Goal: Information Seeking & Learning: Learn about a topic

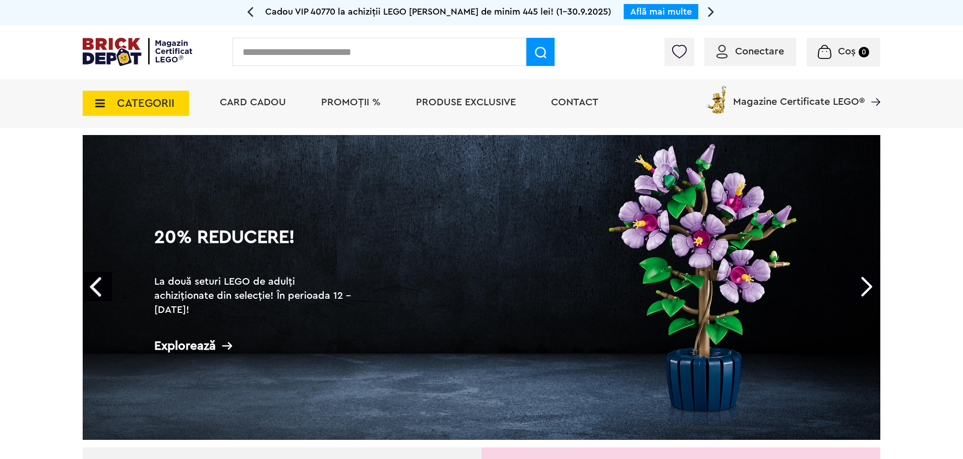
click at [336, 61] on input "text" at bounding box center [379, 52] width 294 height 28
paste input "******"
type input "******"
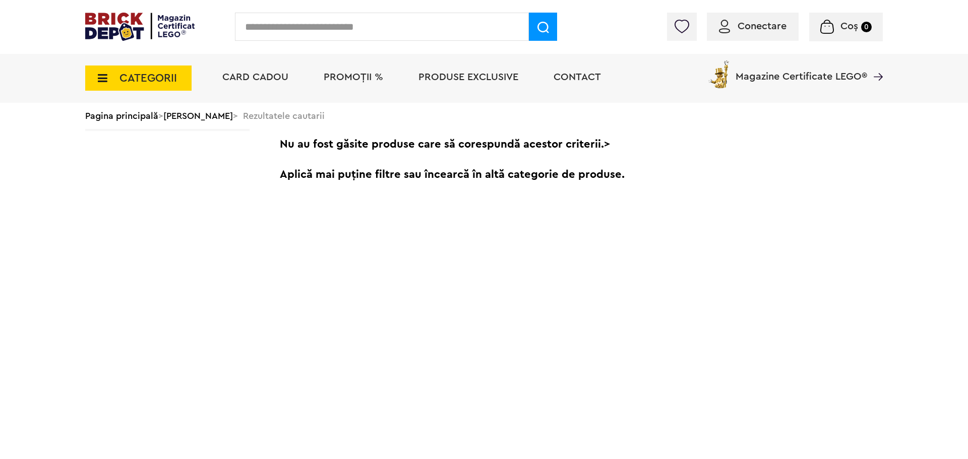
click at [97, 78] on div "Cadou VIP 40769 Controler SEGA Genesis la achiziții LEGO de minim 645 lei! Află…" at bounding box center [484, 95] width 968 height 190
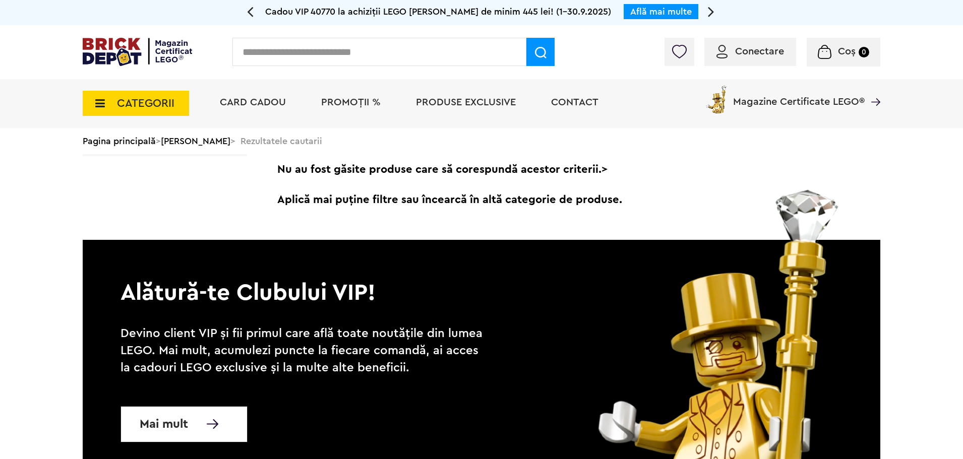
click at [92, 98] on span "CATEGORII" at bounding box center [136, 103] width 106 height 25
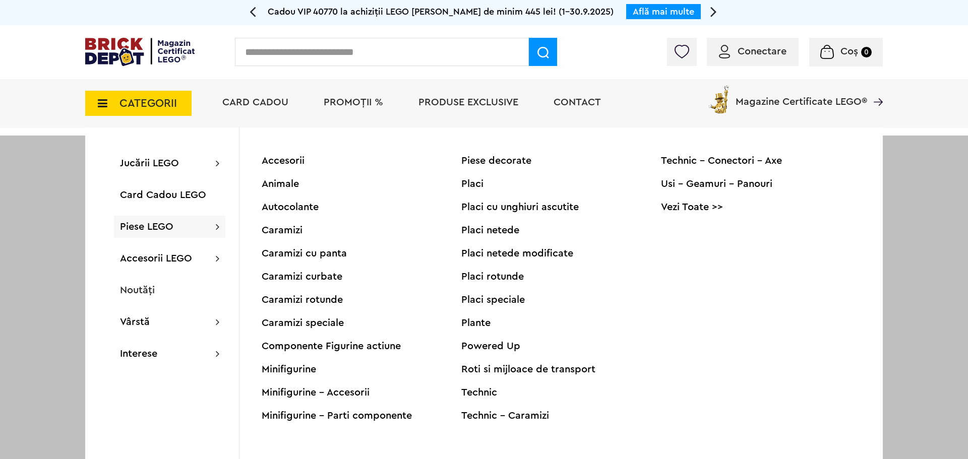
click at [160, 228] on span "Piese LEGO" at bounding box center [146, 227] width 53 height 10
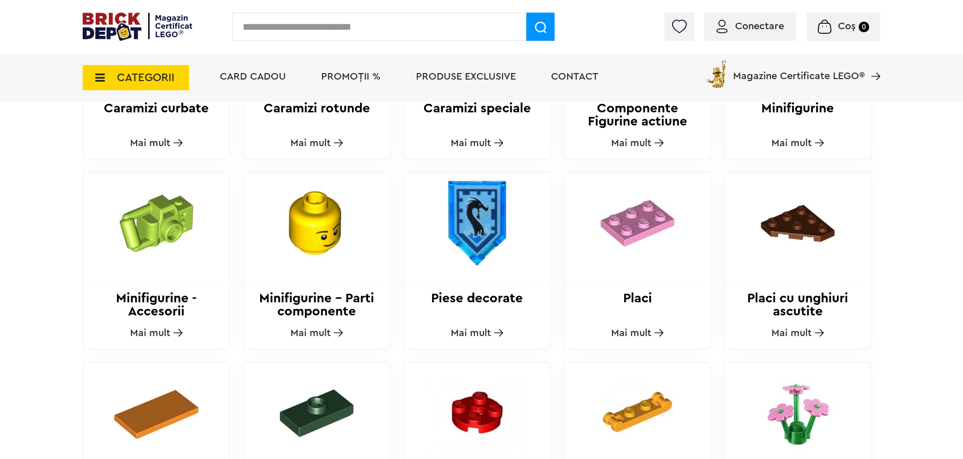
scroll to position [555, 0]
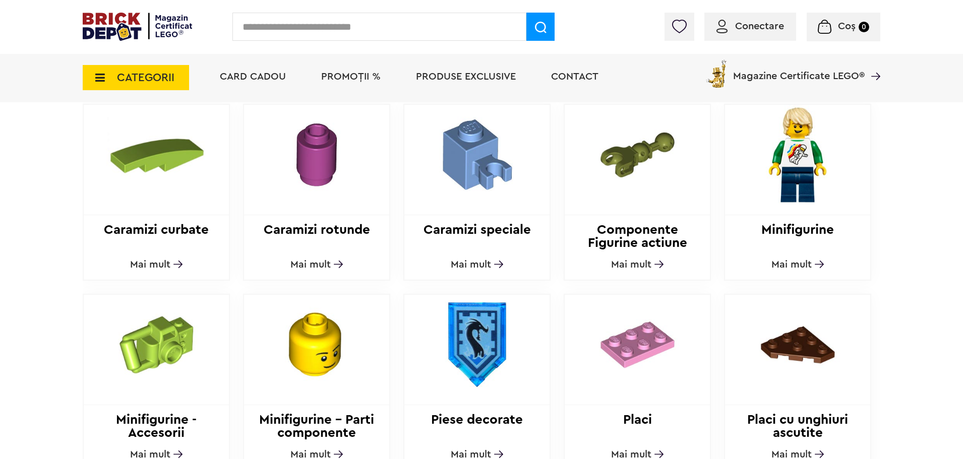
click at [640, 158] on img at bounding box center [637, 155] width 137 height 100
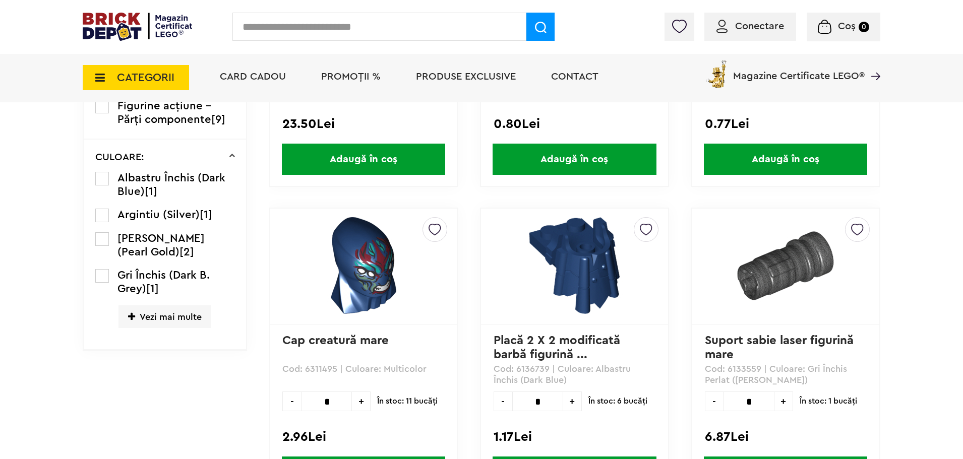
scroll to position [151, 0]
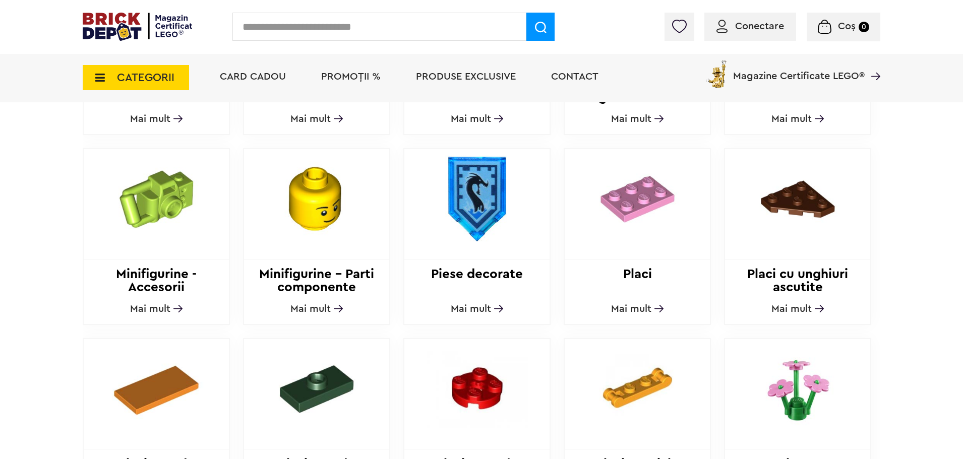
scroll to position [706, 0]
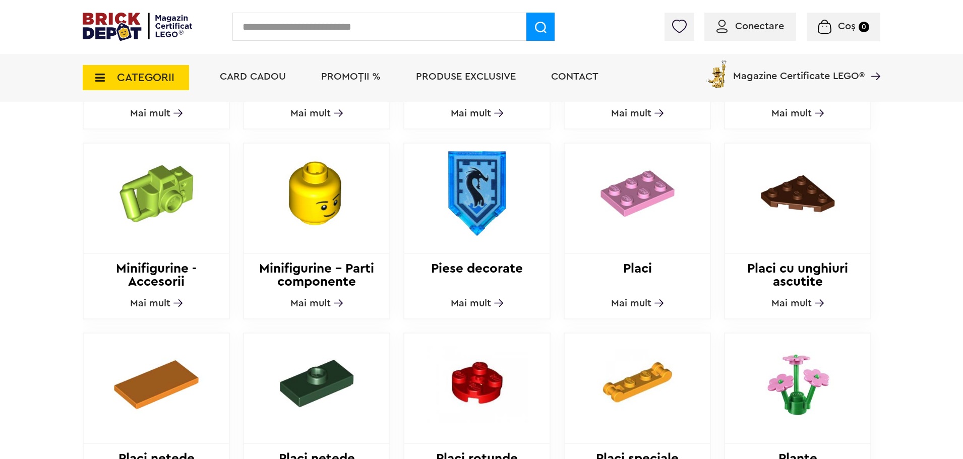
click at [171, 189] on img at bounding box center [156, 194] width 137 height 100
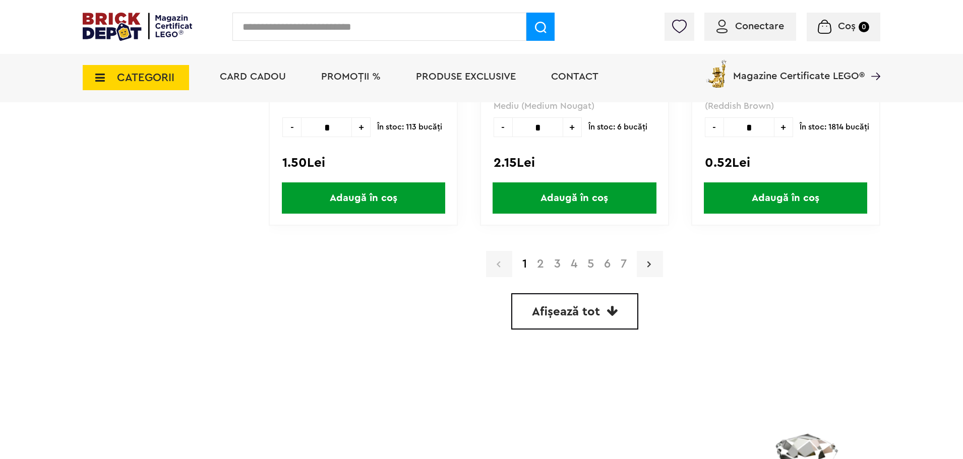
scroll to position [2924, 0]
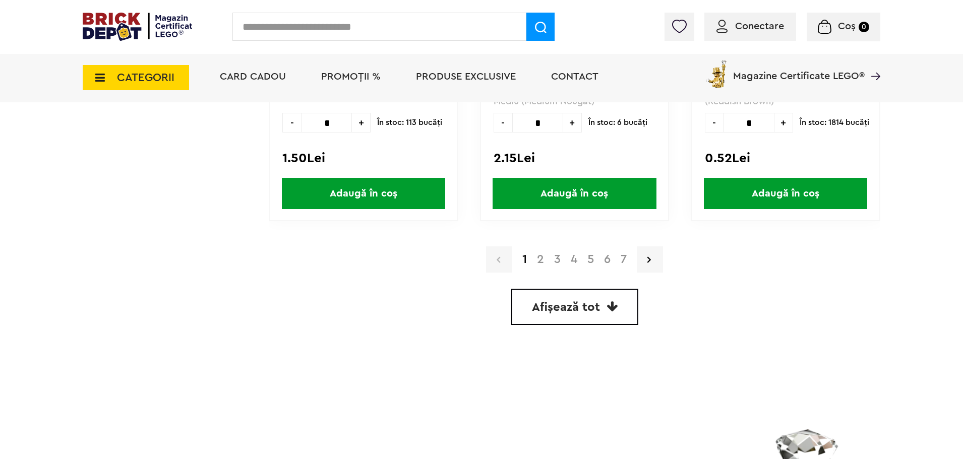
click at [540, 259] on link "2" at bounding box center [540, 260] width 17 height 12
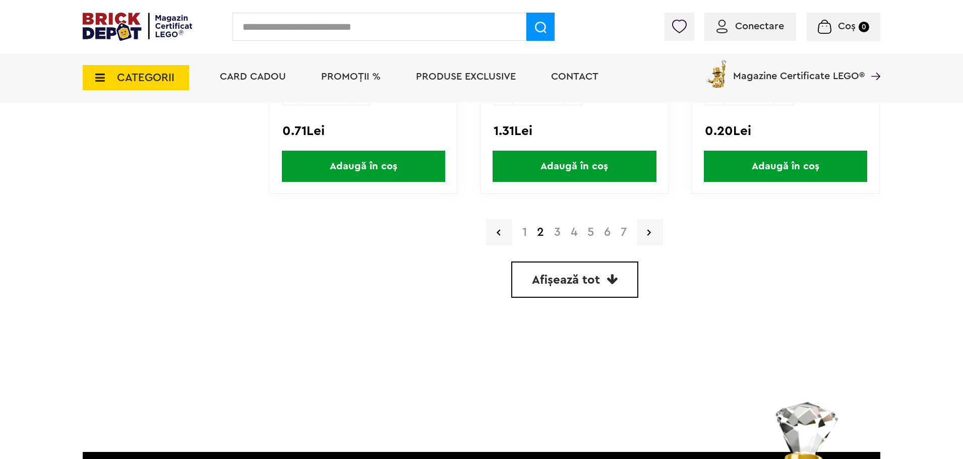
scroll to position [2924, 0]
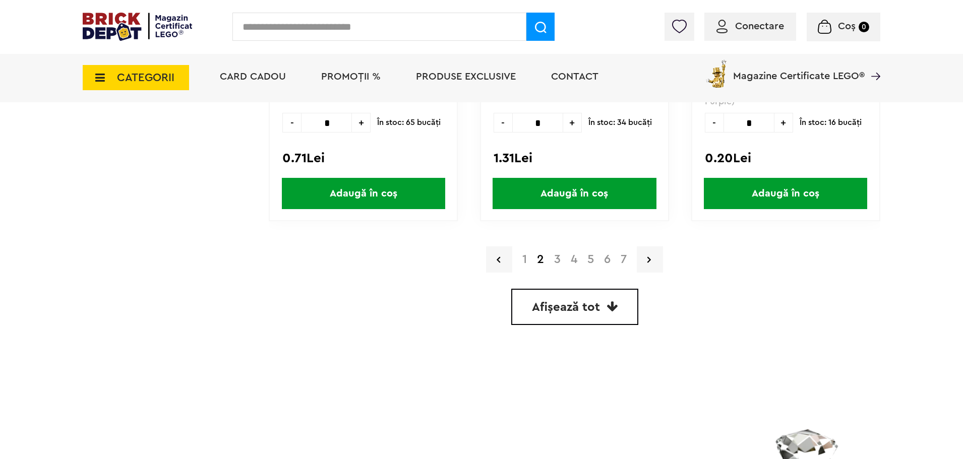
click at [557, 261] on link "3" at bounding box center [557, 260] width 17 height 12
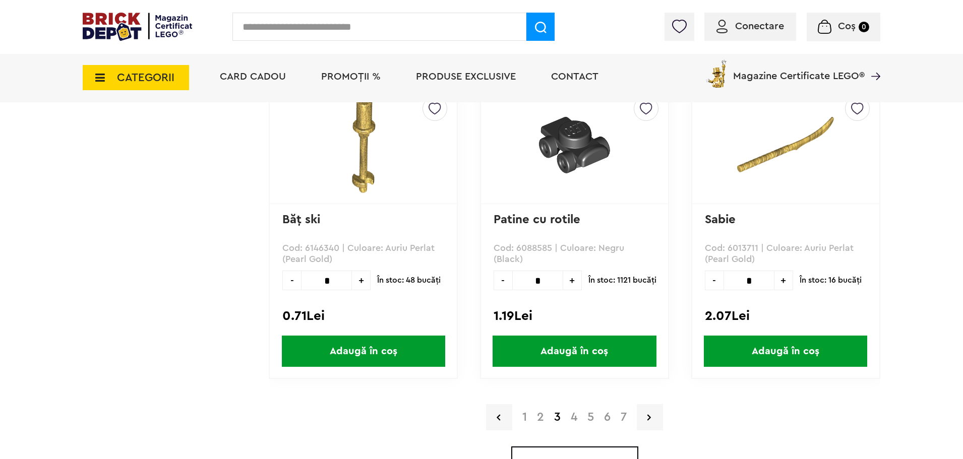
scroll to position [2924, 0]
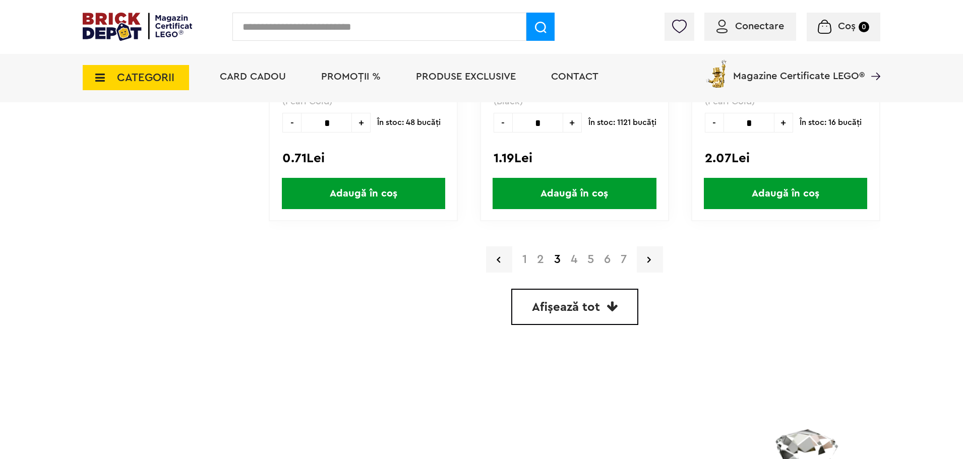
click at [575, 262] on link "4" at bounding box center [574, 260] width 17 height 12
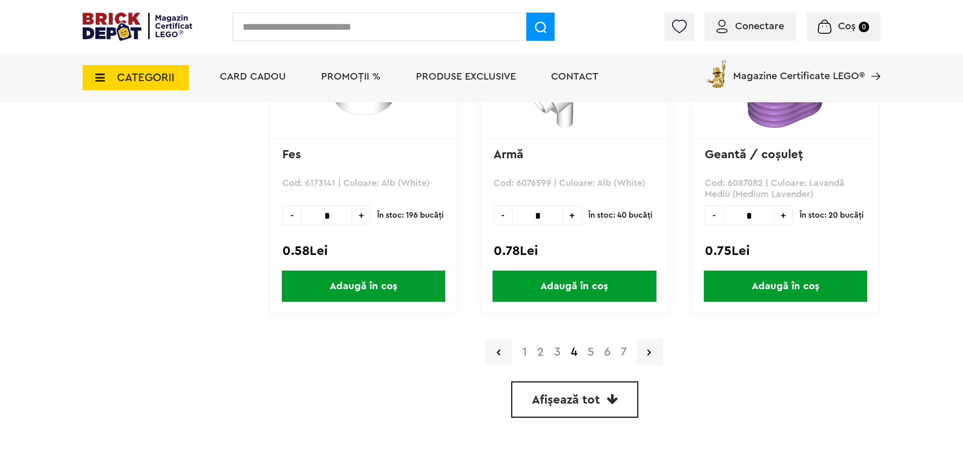
scroll to position [2849, 0]
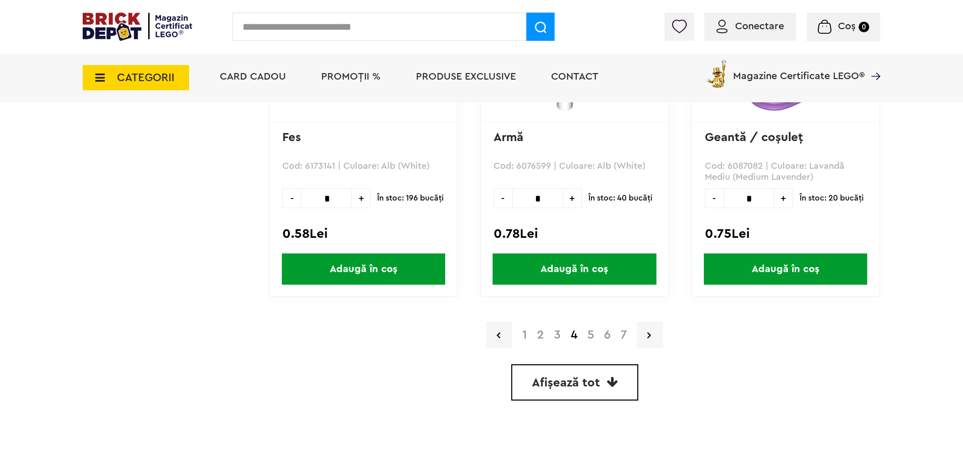
click at [593, 337] on link "5" at bounding box center [590, 335] width 17 height 12
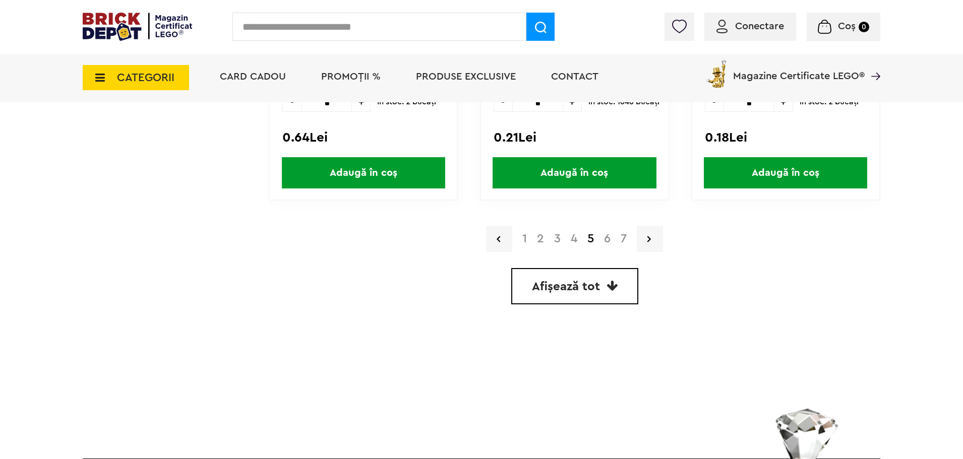
scroll to position [2949, 0]
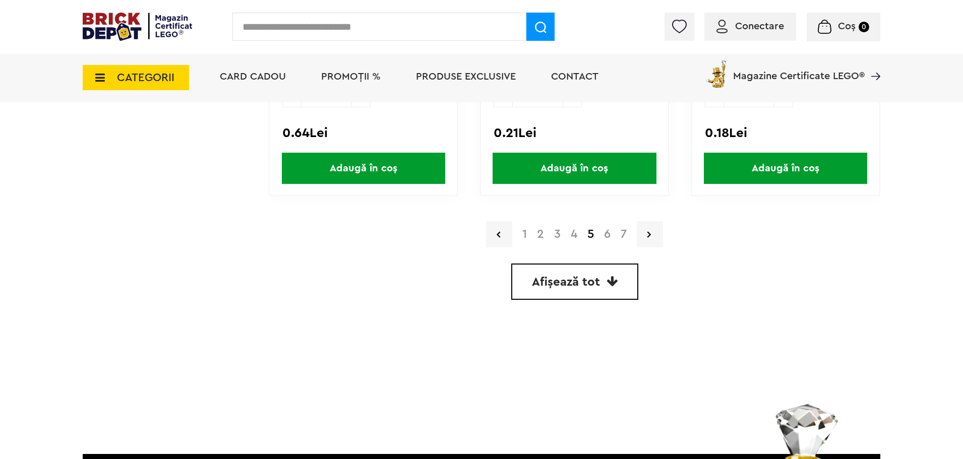
click at [608, 236] on link "6" at bounding box center [607, 234] width 17 height 12
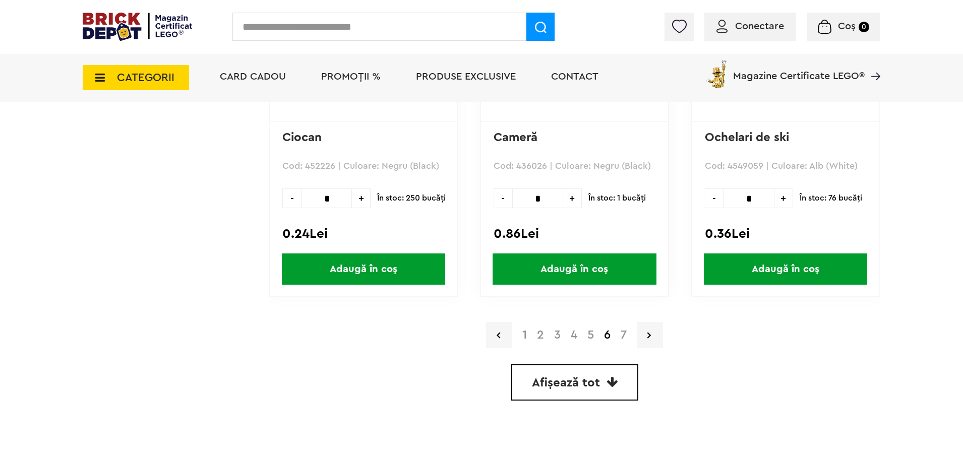
scroll to position [2949, 0]
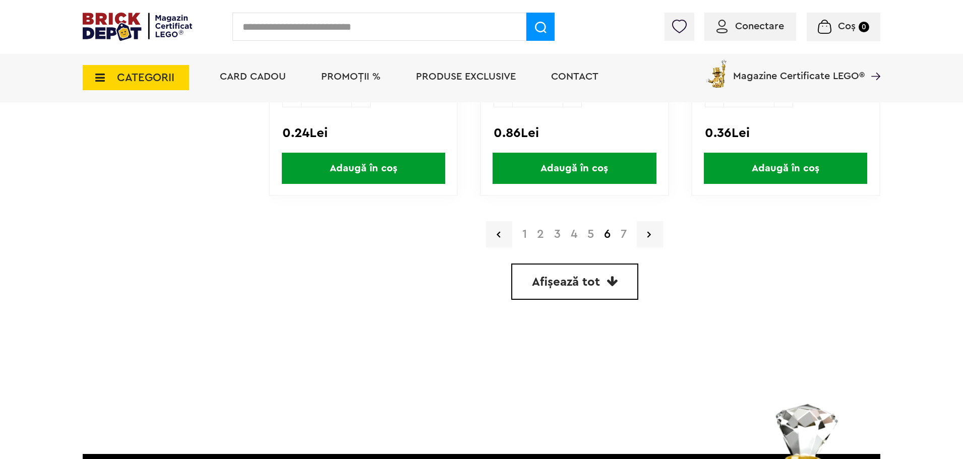
click at [622, 234] on link "7" at bounding box center [624, 234] width 16 height 12
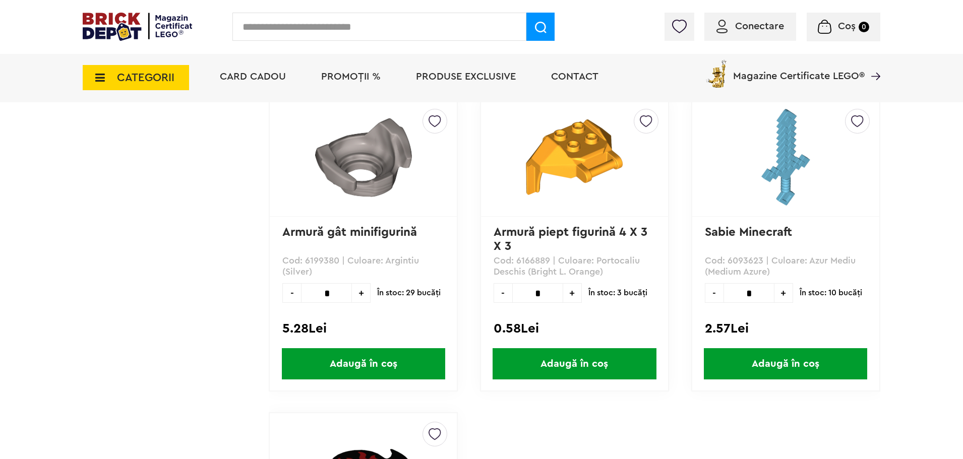
scroll to position [2344, 0]
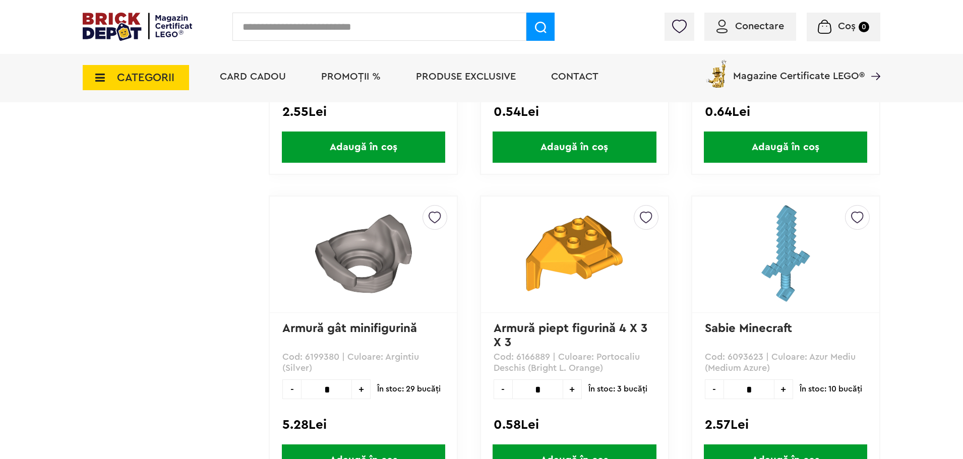
click at [289, 28] on input "text" at bounding box center [379, 27] width 294 height 28
type input "*****"
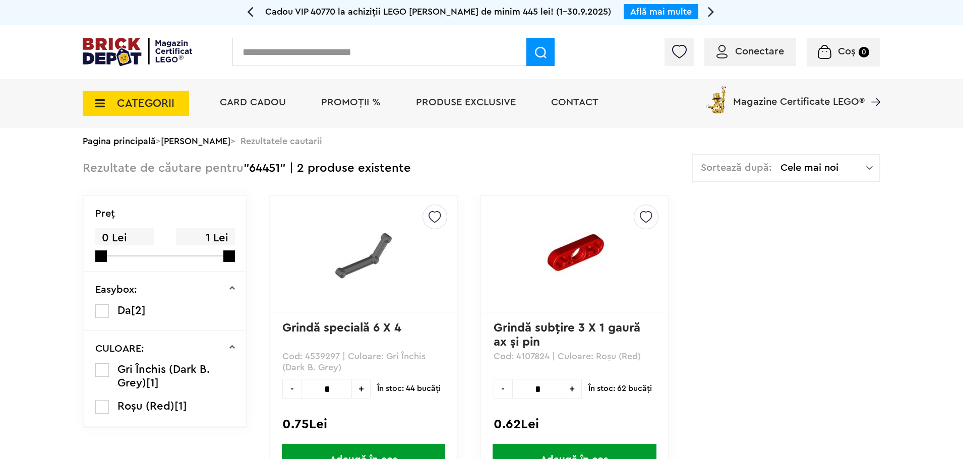
click at [362, 261] on img at bounding box center [363, 254] width 141 height 99
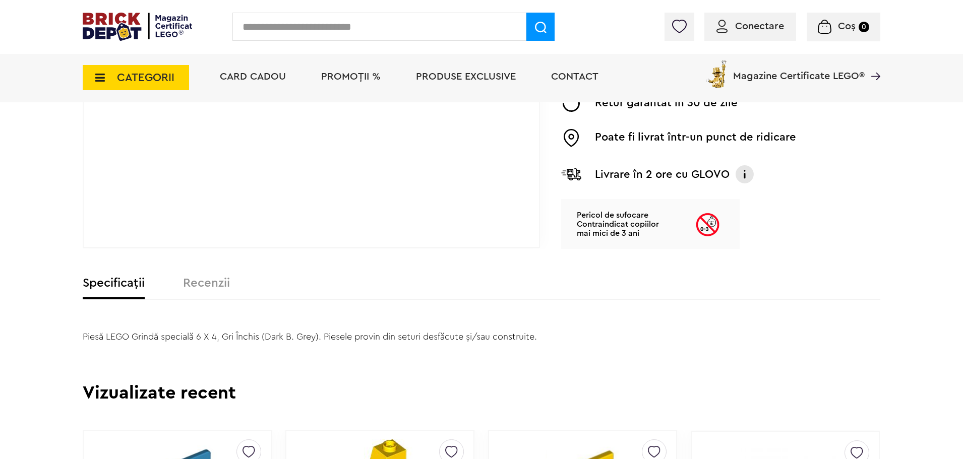
scroll to position [353, 0]
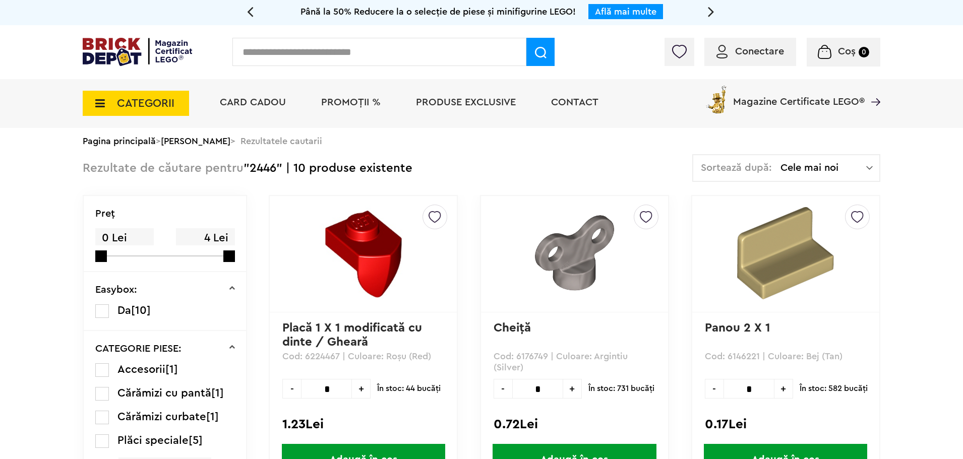
click at [138, 105] on span "CATEGORII" at bounding box center [145, 103] width 57 height 11
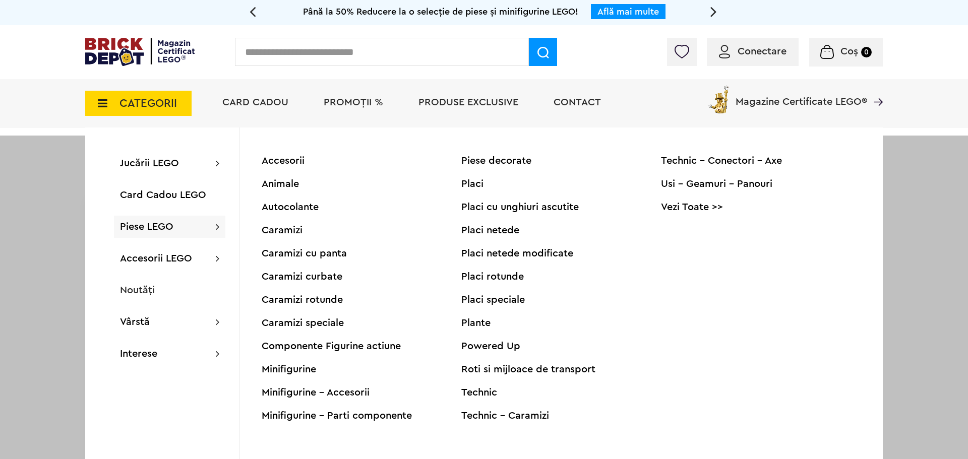
click at [144, 224] on span "Piese LEGO" at bounding box center [146, 227] width 53 height 10
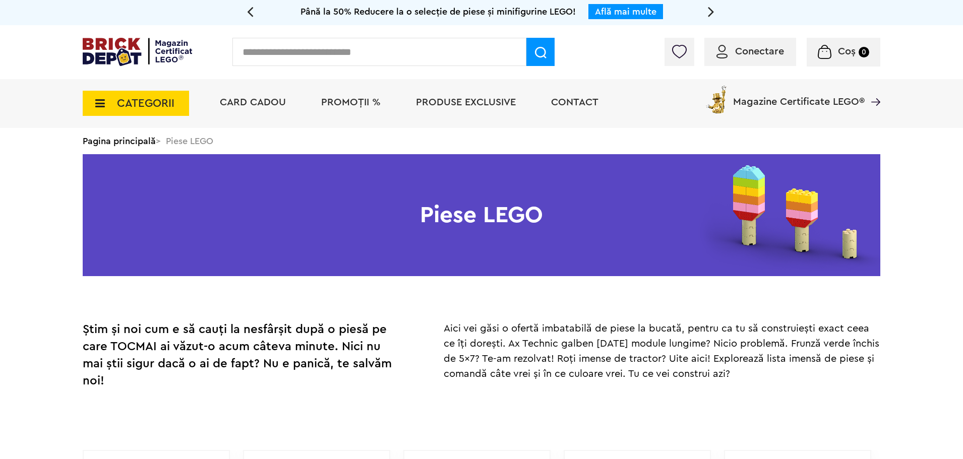
click at [400, 57] on input "text" at bounding box center [379, 52] width 294 height 28
type input "*****"
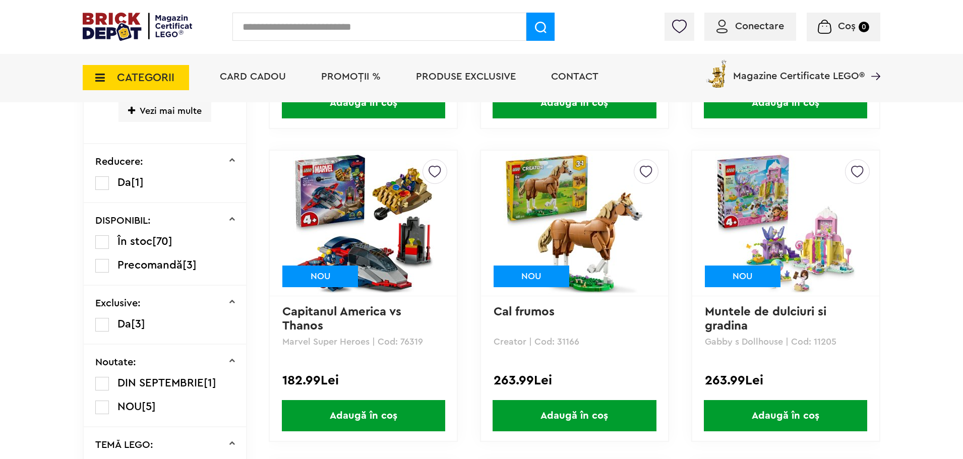
scroll to position [202, 0]
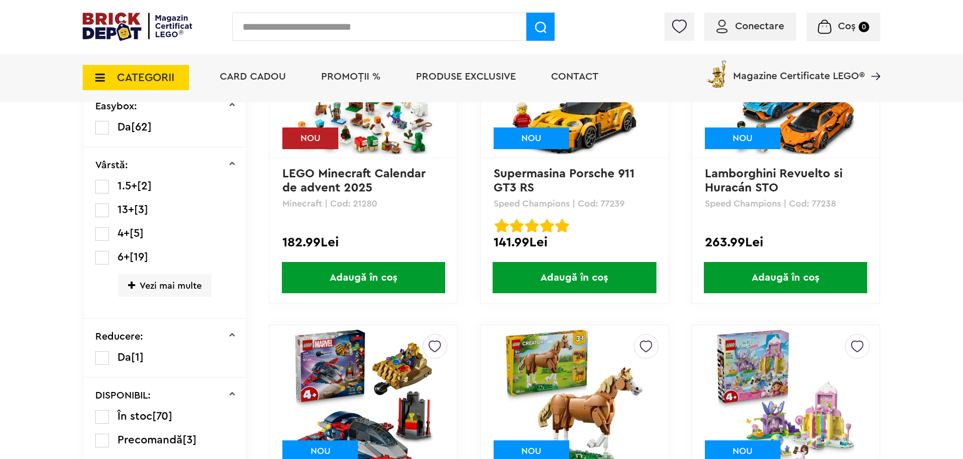
click at [103, 77] on icon at bounding box center [97, 77] width 16 height 11
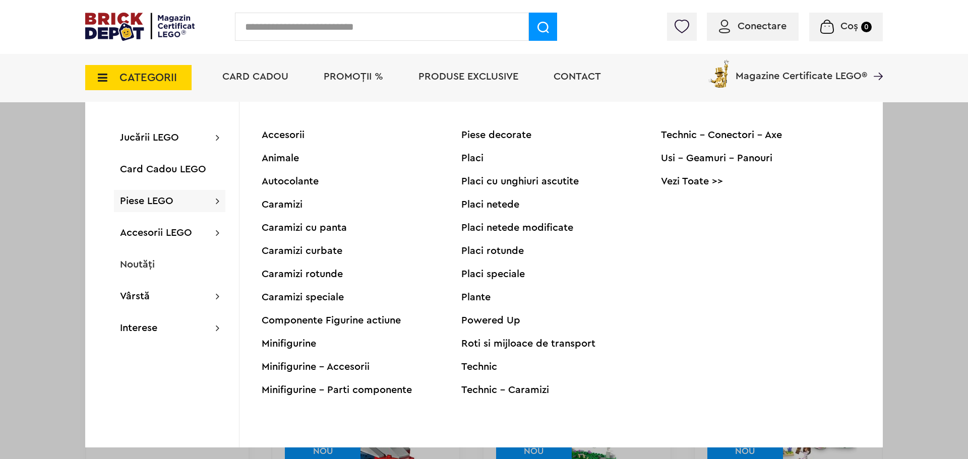
click at [145, 199] on span "Piese LEGO" at bounding box center [146, 201] width 53 height 10
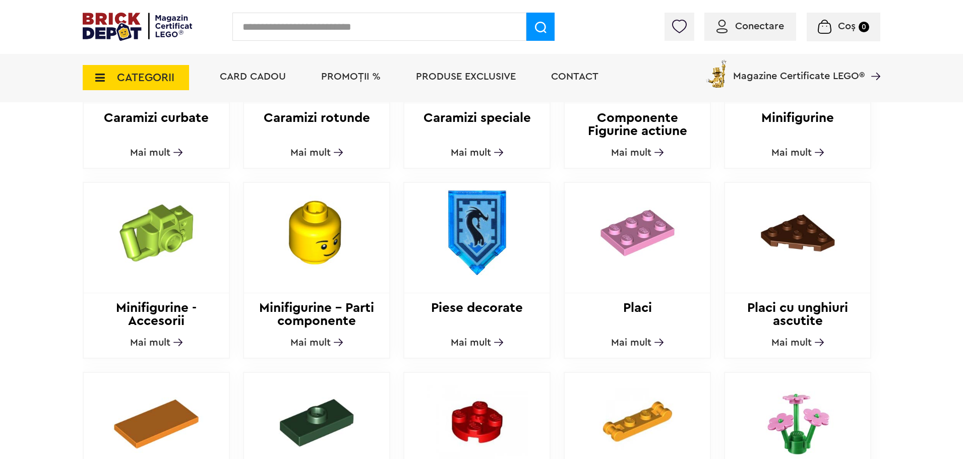
scroll to position [655, 0]
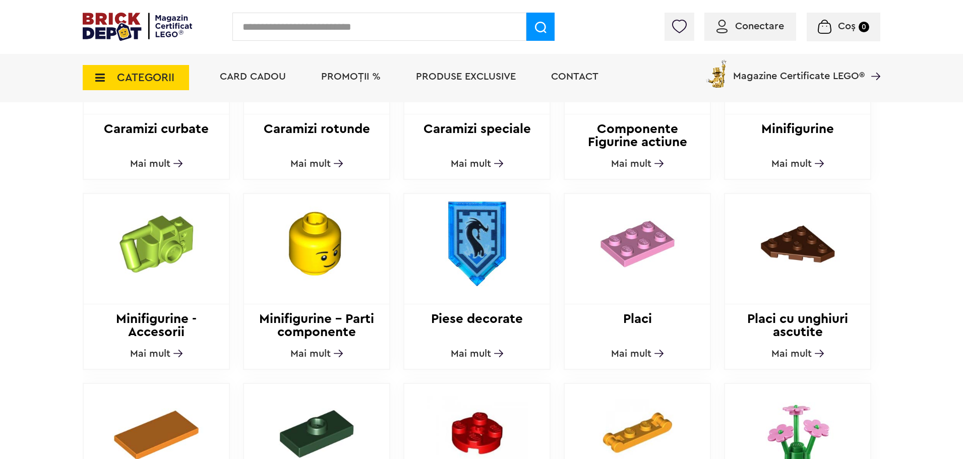
click at [315, 253] on img at bounding box center [316, 244] width 137 height 100
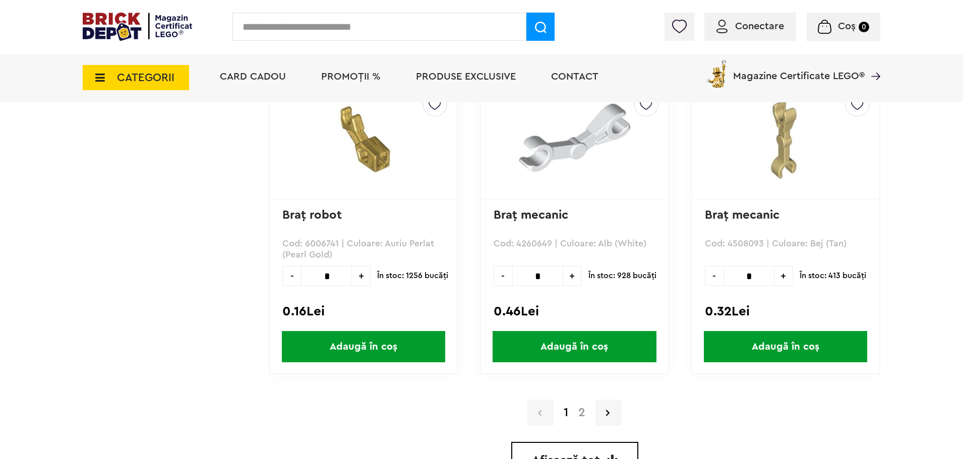
scroll to position [2975, 0]
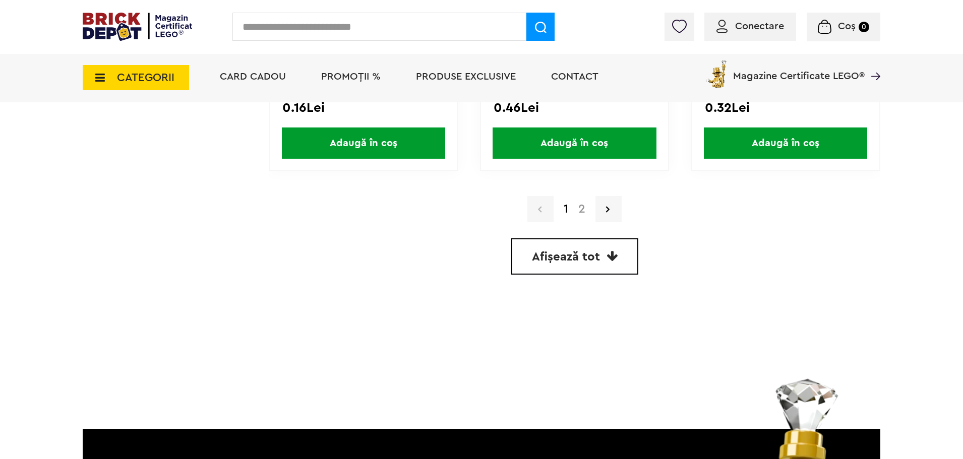
click at [580, 211] on link "2" at bounding box center [581, 209] width 17 height 12
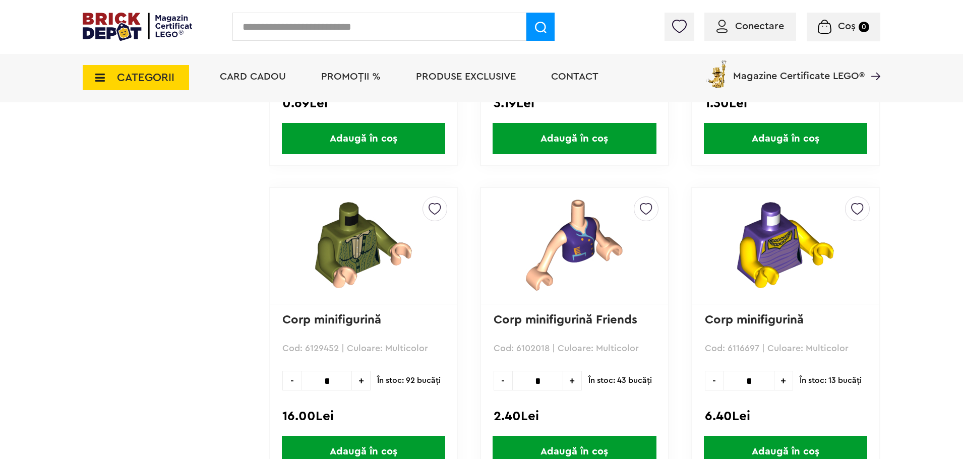
scroll to position [1613, 0]
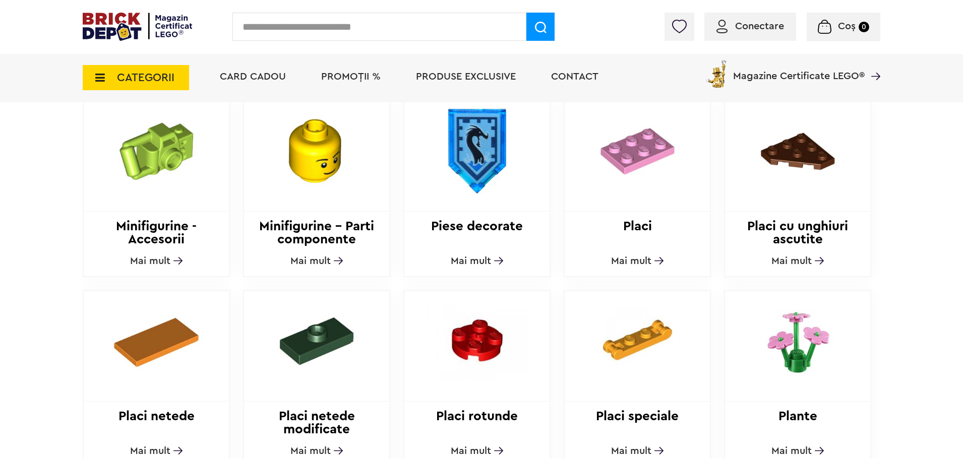
scroll to position [908, 0]
